Goal: Transaction & Acquisition: Purchase product/service

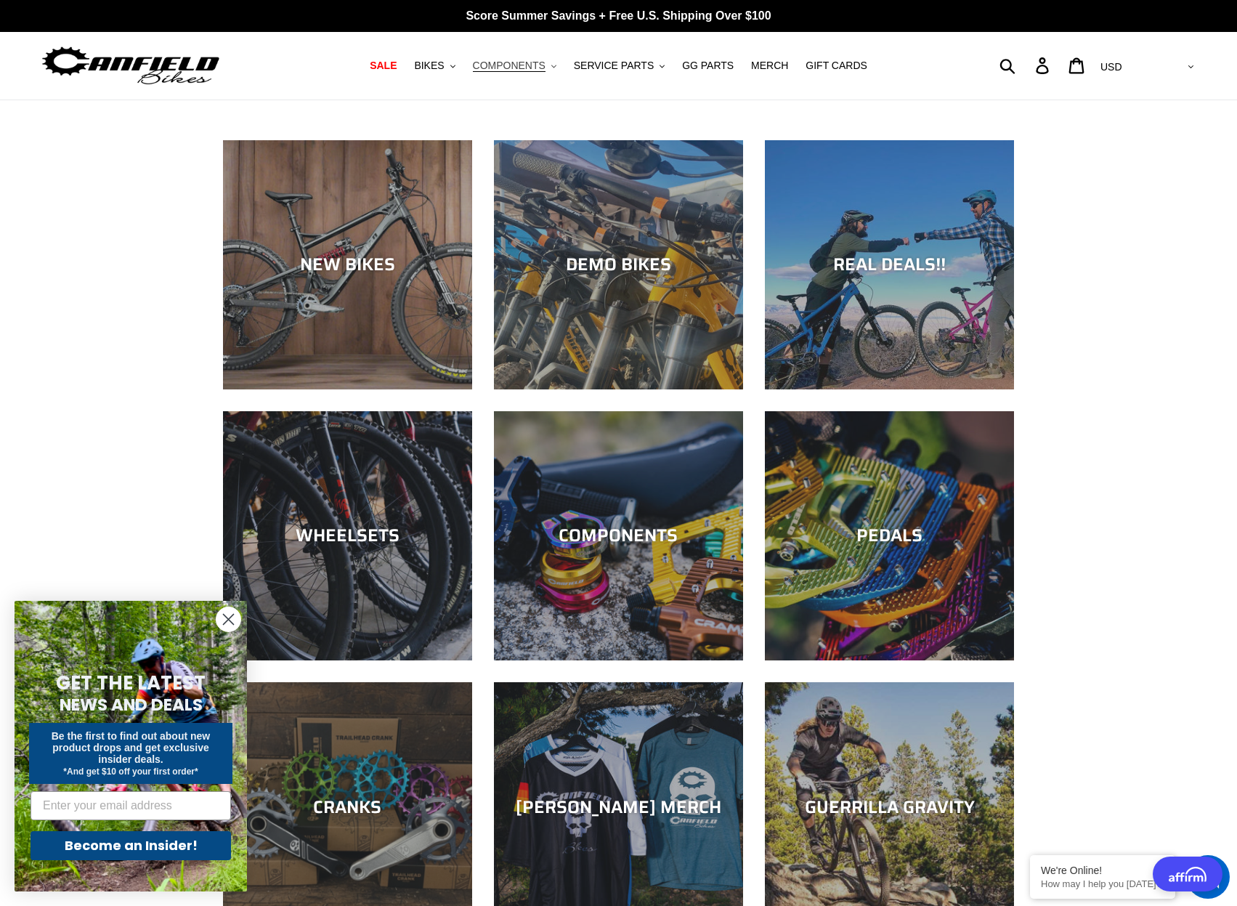
click at [523, 67] on span "COMPONENTS" at bounding box center [509, 66] width 73 height 12
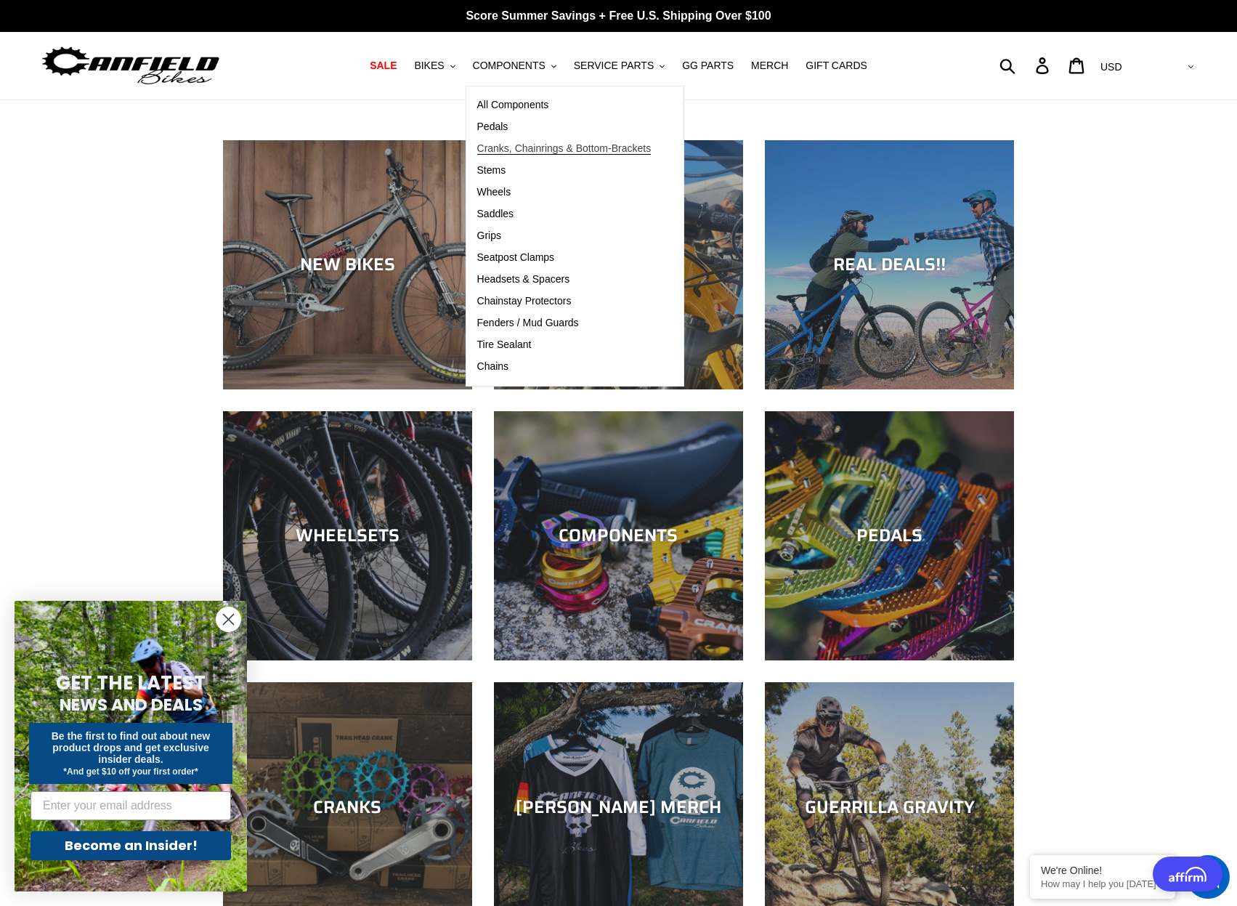
click at [520, 149] on span "Cranks, Chainrings & Bottom-Brackets" at bounding box center [564, 148] width 174 height 12
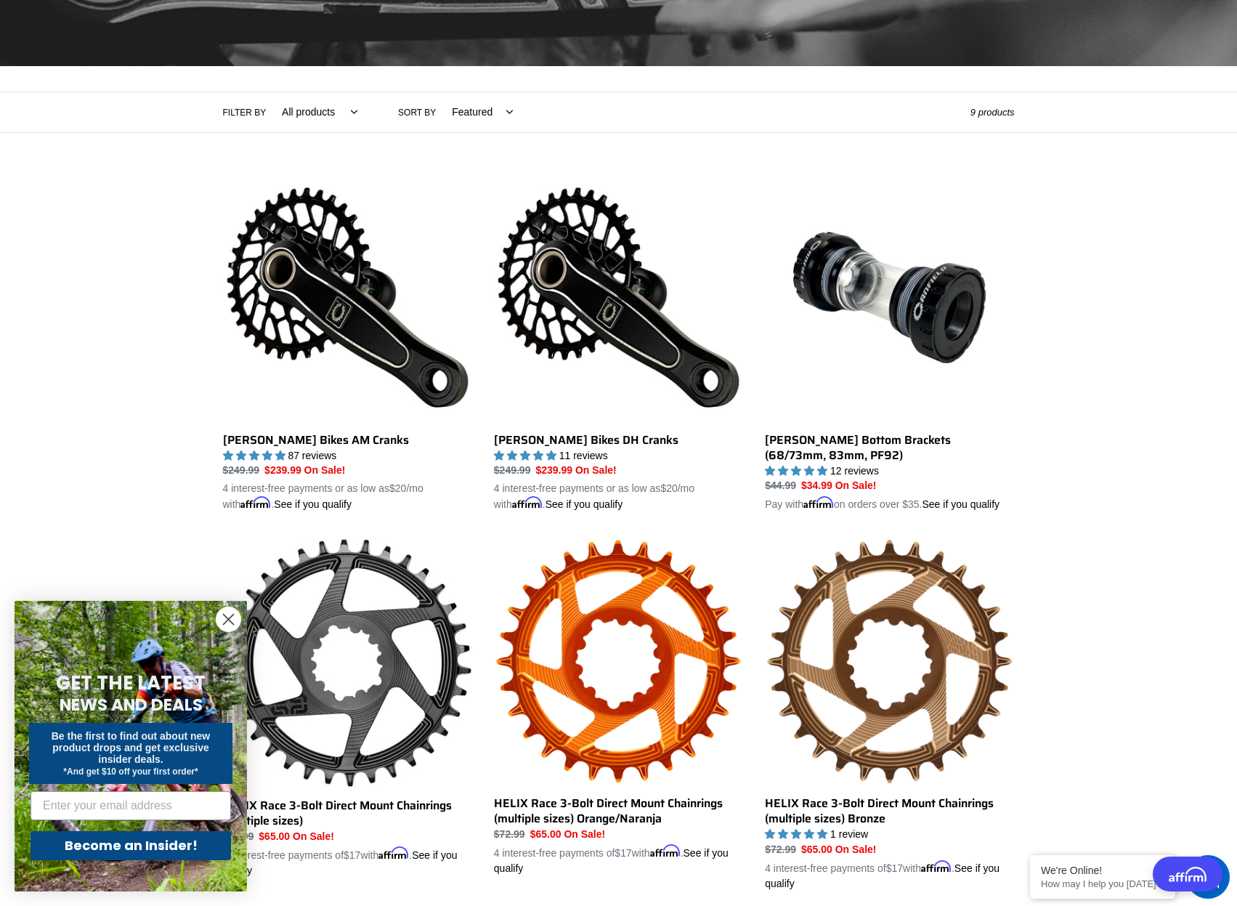
scroll to position [291, 0]
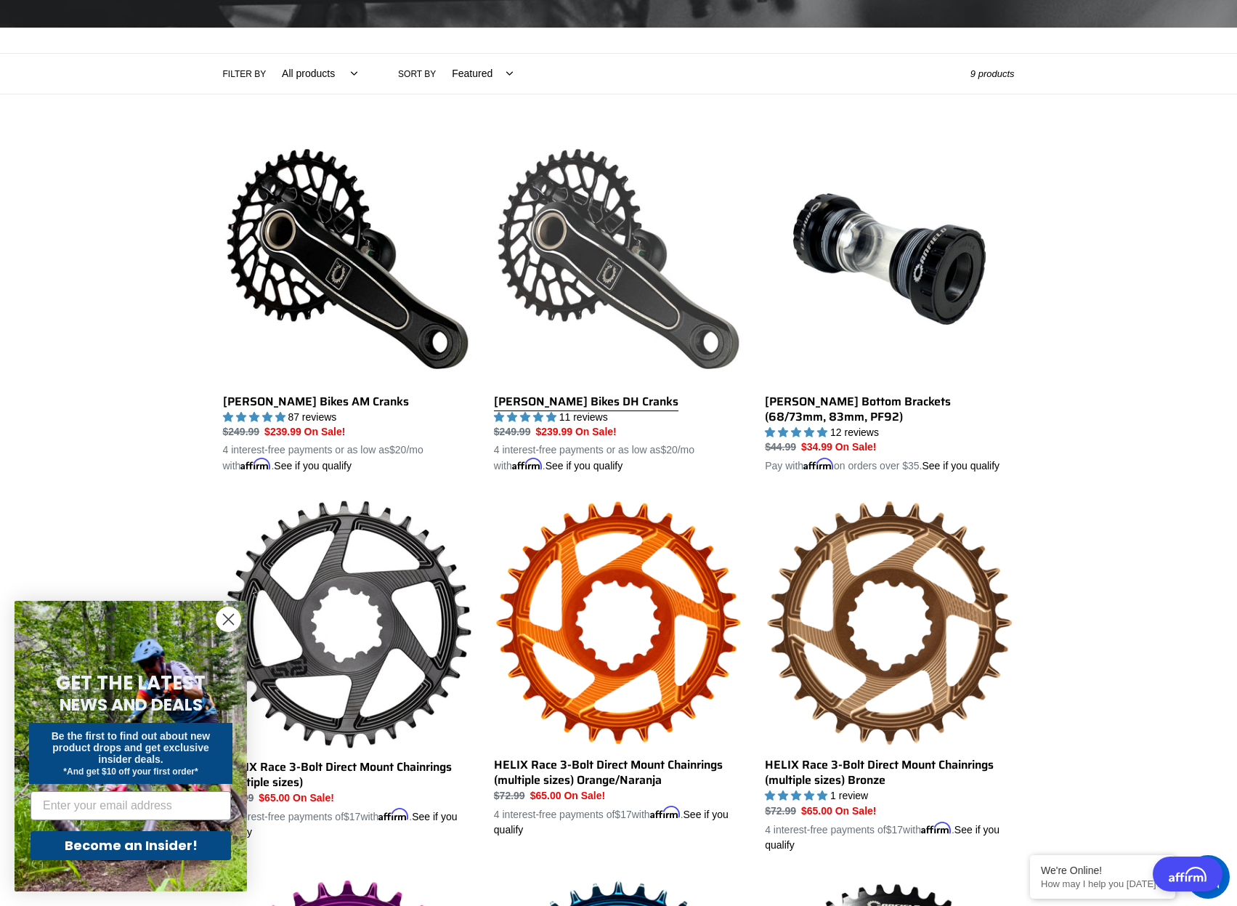
click at [661, 235] on link "[PERSON_NAME] Bikes DH Cranks" at bounding box center [618, 304] width 249 height 340
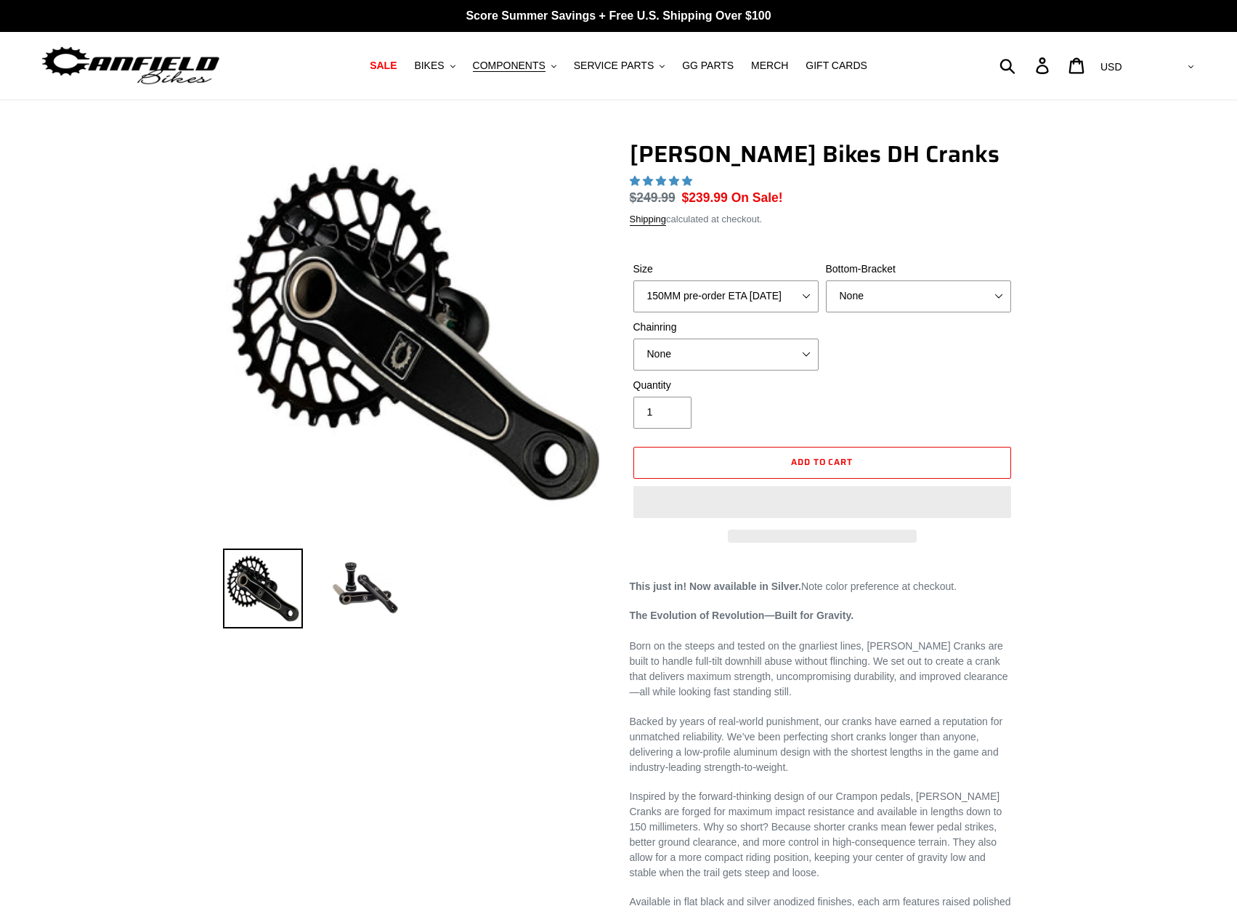
select select "highest-rating"
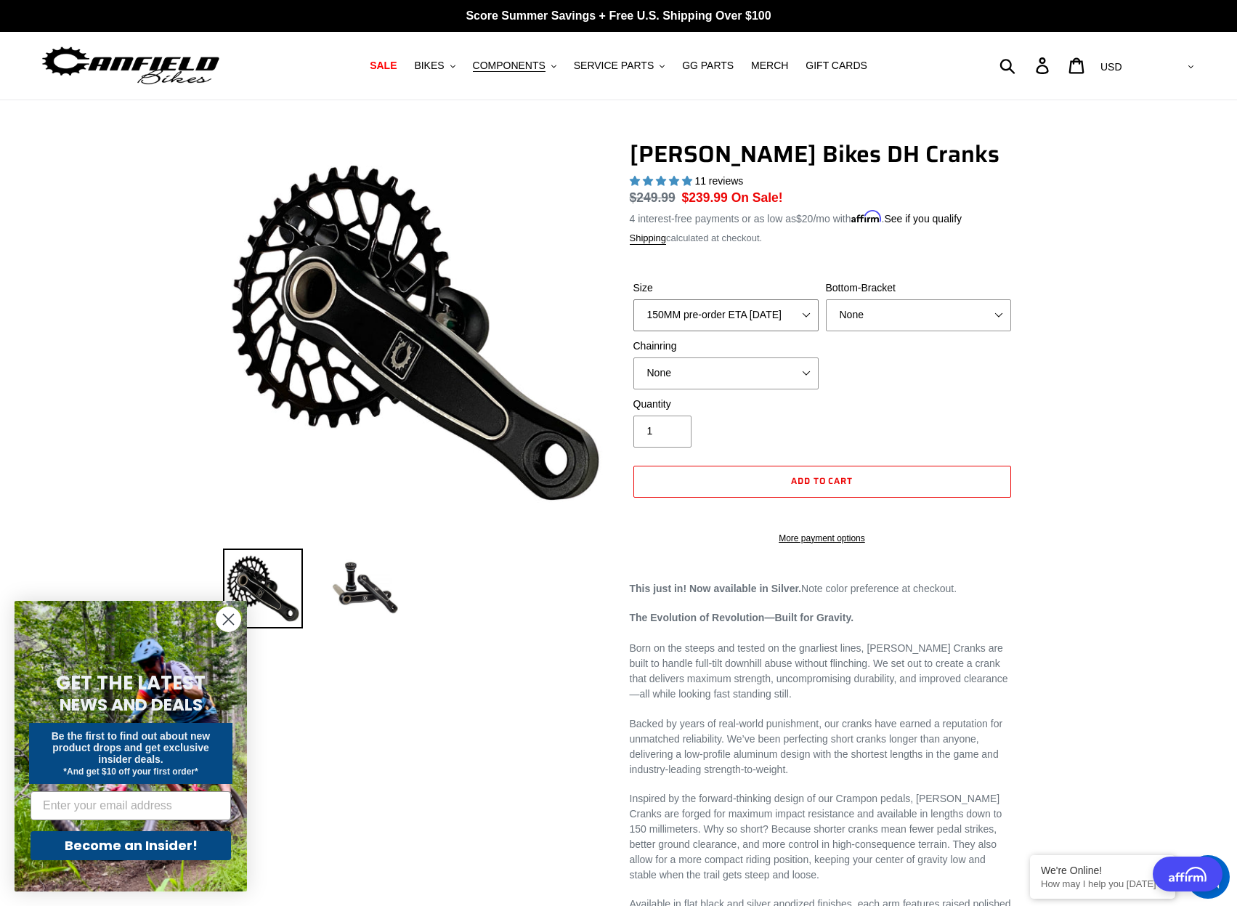
click at [777, 314] on select "150MM pre-order ETA [DATE] 155MM pre-order ETA [DATE] 160MM pre-order ETA [DATE…" at bounding box center [726, 315] width 185 height 32
select select "155MM pre-order ETA [DATE]"
click at [634, 299] on select "150MM pre-order ETA 9/30/25 155MM pre-order ETA 9/30/25 160MM pre-order ETA 9/3…" at bounding box center [726, 315] width 185 height 32
click at [958, 310] on select "None BSA Threaded 83mm" at bounding box center [918, 315] width 185 height 32
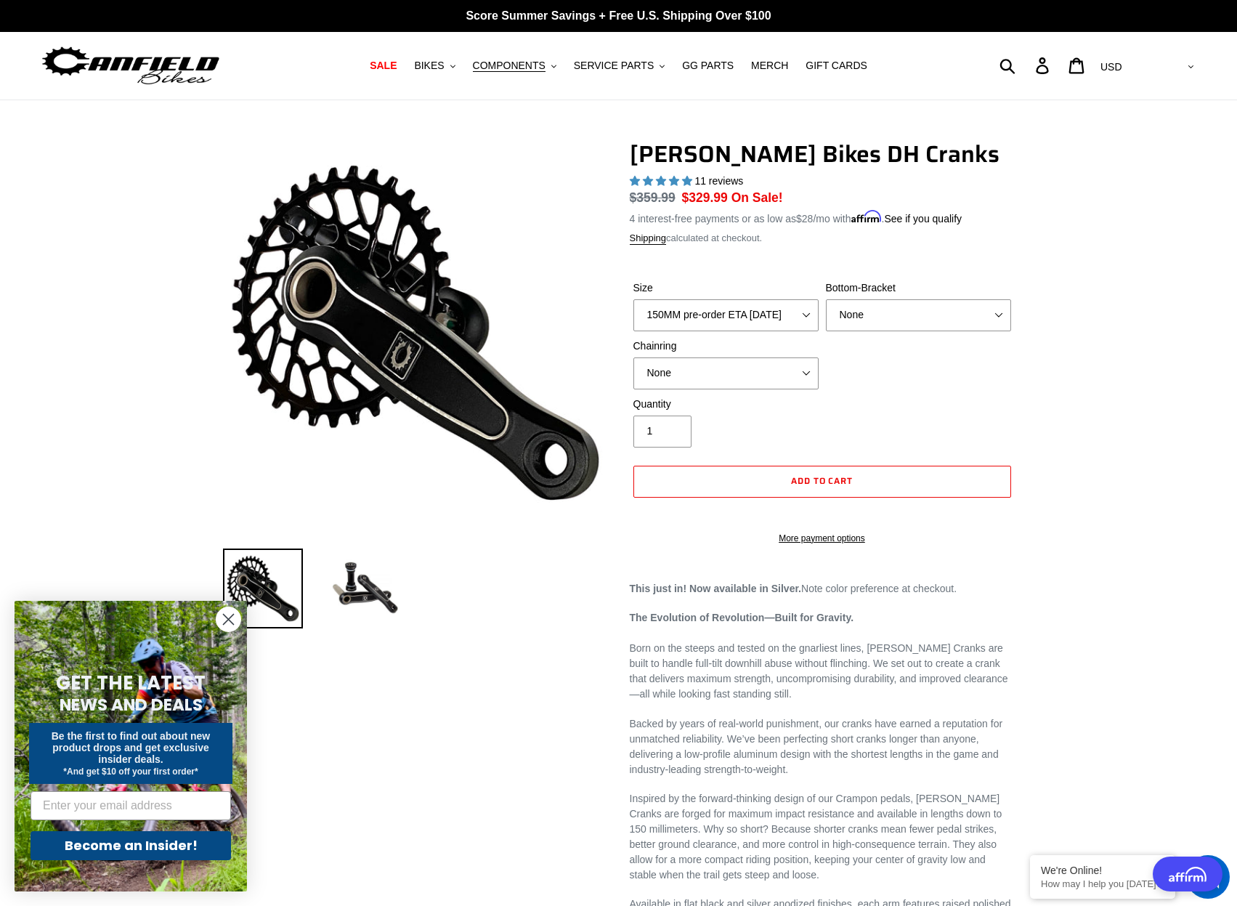
click at [1162, 338] on div "Canfield Bikes DH Cranks 11 reviews Regular price $359.99 Sale price $329.99 On…" at bounding box center [618, 811] width 1237 height 1342
click at [764, 372] on select "None 34t Round" at bounding box center [726, 373] width 185 height 32
